Goal: Task Accomplishment & Management: Manage account settings

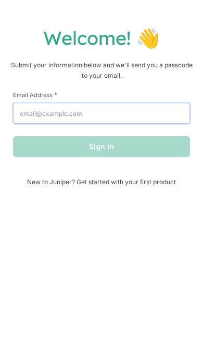
click at [46, 110] on input "Email Address *" at bounding box center [101, 113] width 177 height 21
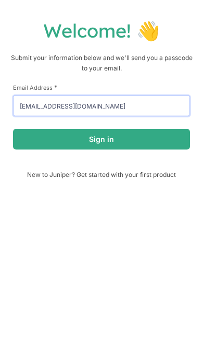
type input "[EMAIL_ADDRESS][DOMAIN_NAME]"
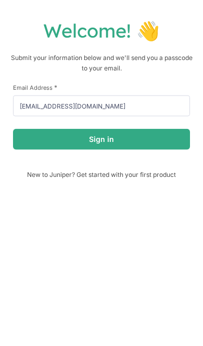
click at [166, 140] on button "Sign in" at bounding box center [101, 146] width 177 height 21
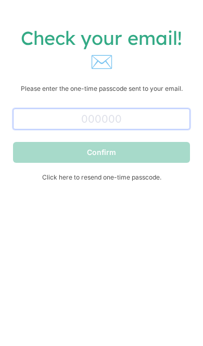
click at [162, 129] on input "text" at bounding box center [101, 119] width 177 height 21
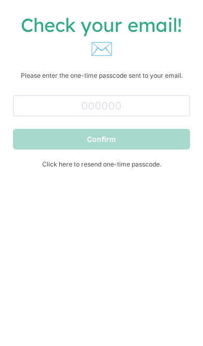
click at [136, 173] on span "Click here to resend one-time passcode." at bounding box center [101, 177] width 177 height 8
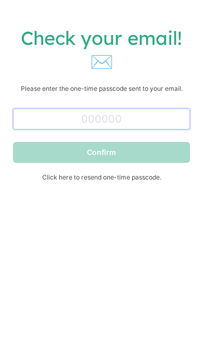
click at [45, 129] on input "text" at bounding box center [101, 119] width 177 height 21
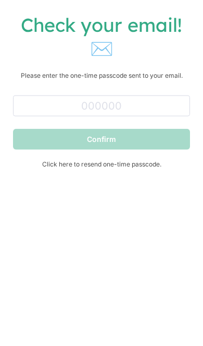
click at [60, 173] on span "Click here to resend one-time passcode." at bounding box center [101, 177] width 177 height 8
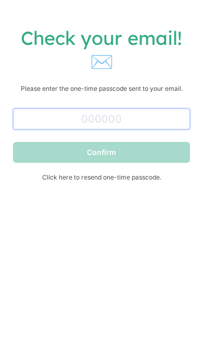
click at [25, 119] on input "text" at bounding box center [101, 119] width 177 height 21
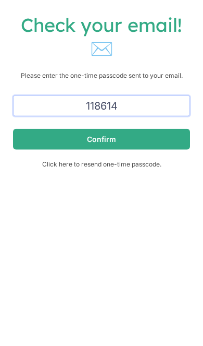
type input "118614"
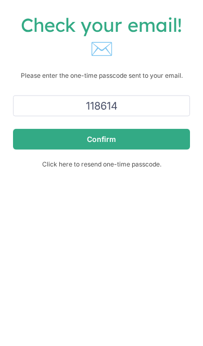
click at [176, 142] on button "Confirm" at bounding box center [101, 152] width 177 height 21
